Goal: Book appointment/travel/reservation

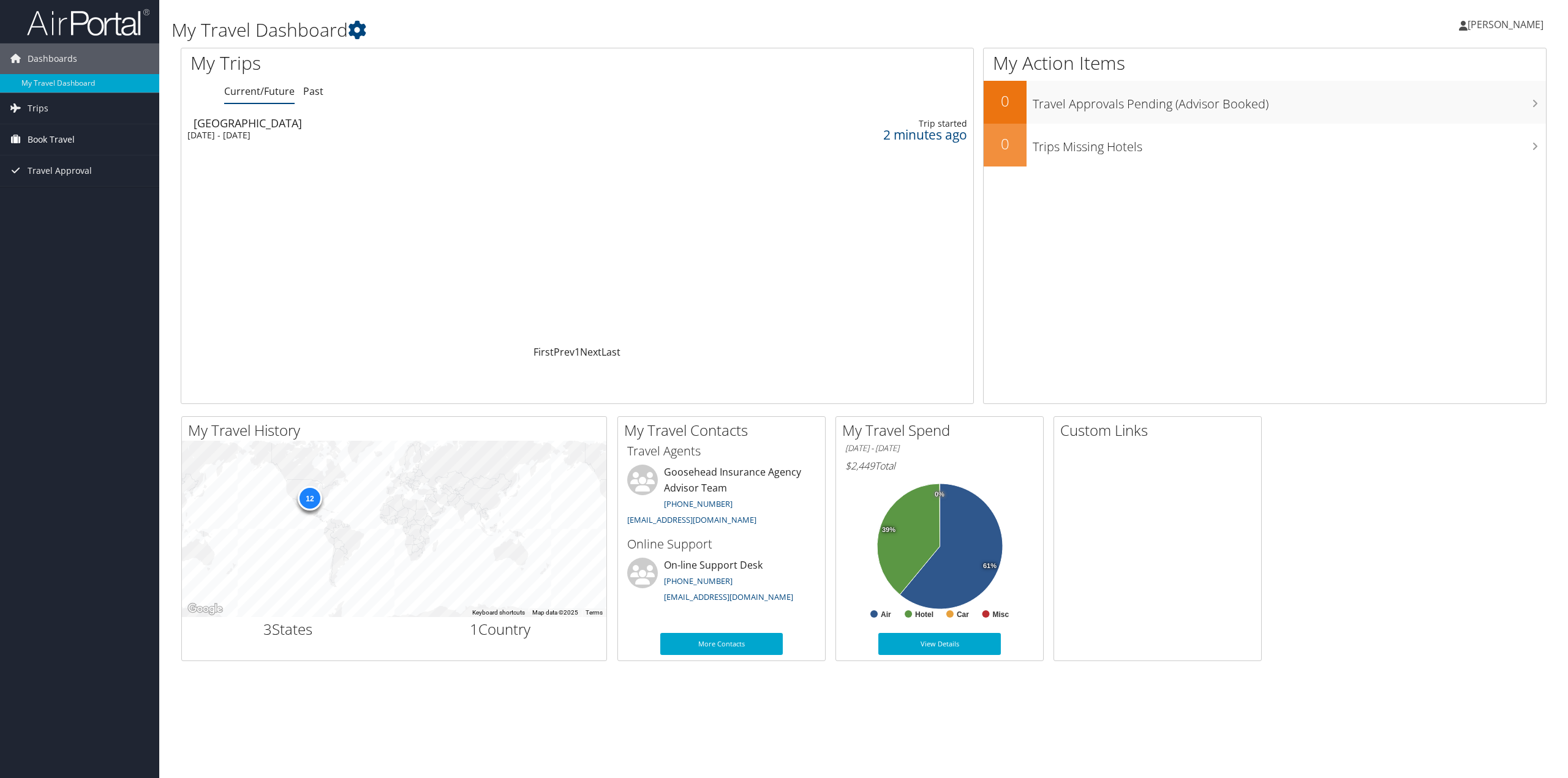
click at [52, 139] on span "Book Travel" at bounding box center [51, 139] width 47 height 31
click at [65, 201] on link "Book/Manage Online Trips" at bounding box center [80, 201] width 160 height 18
